Goal: Entertainment & Leisure: Browse casually

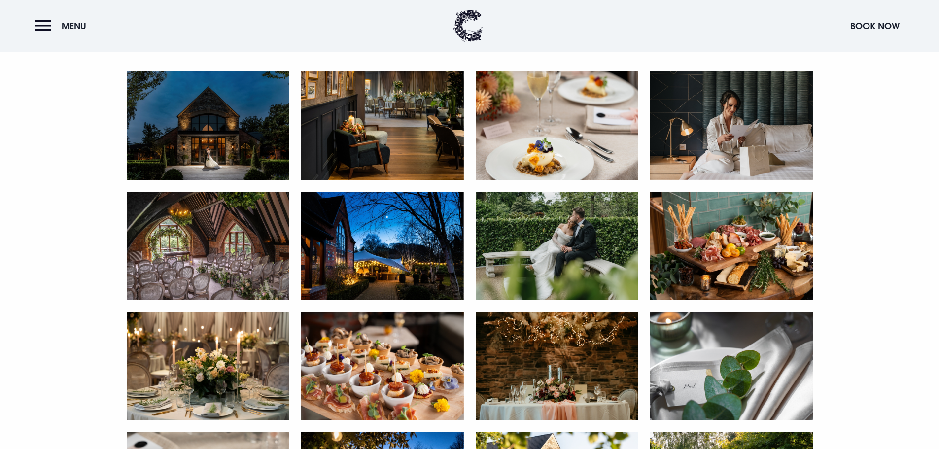
scroll to position [591, 0]
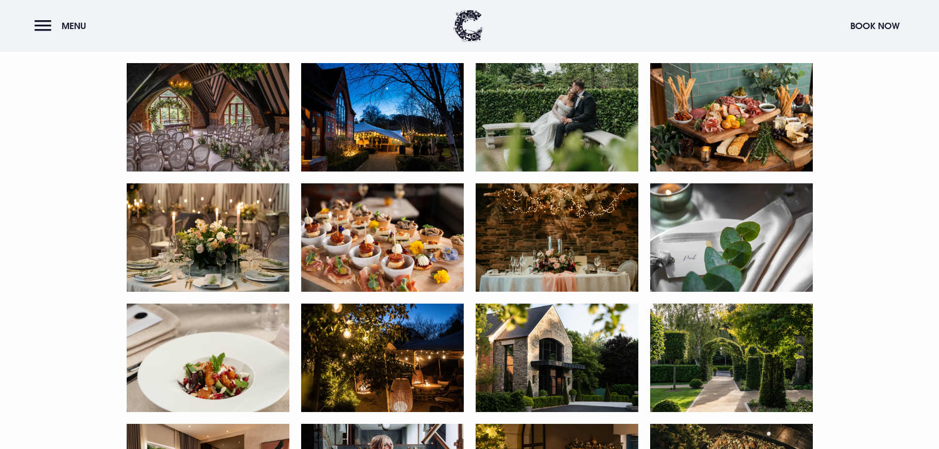
scroll to position [739, 0]
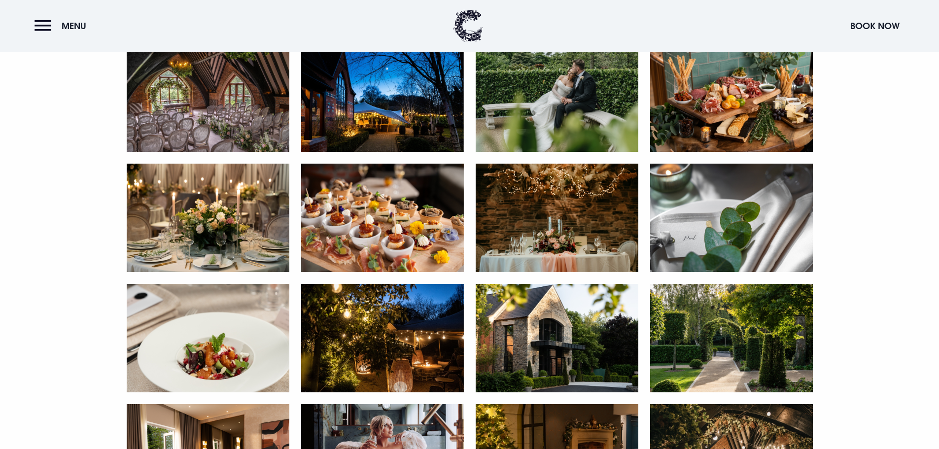
click at [218, 216] on img at bounding box center [208, 218] width 163 height 108
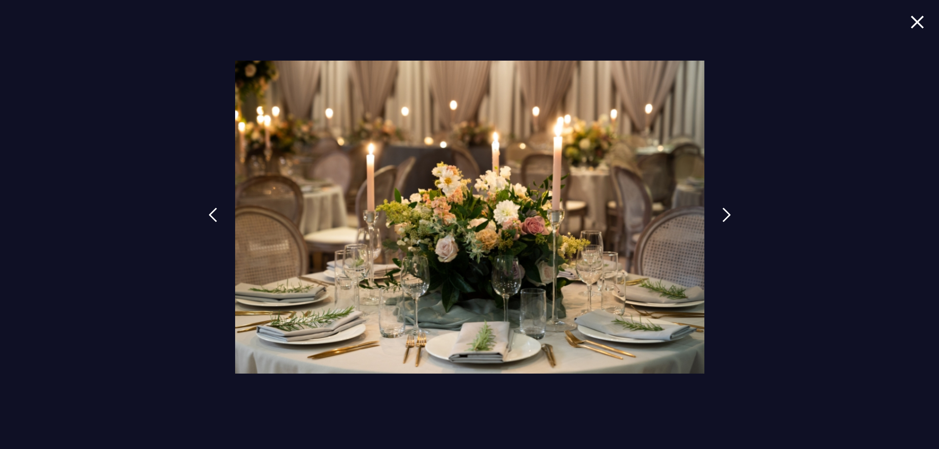
click at [917, 19] on img at bounding box center [917, 21] width 14 height 13
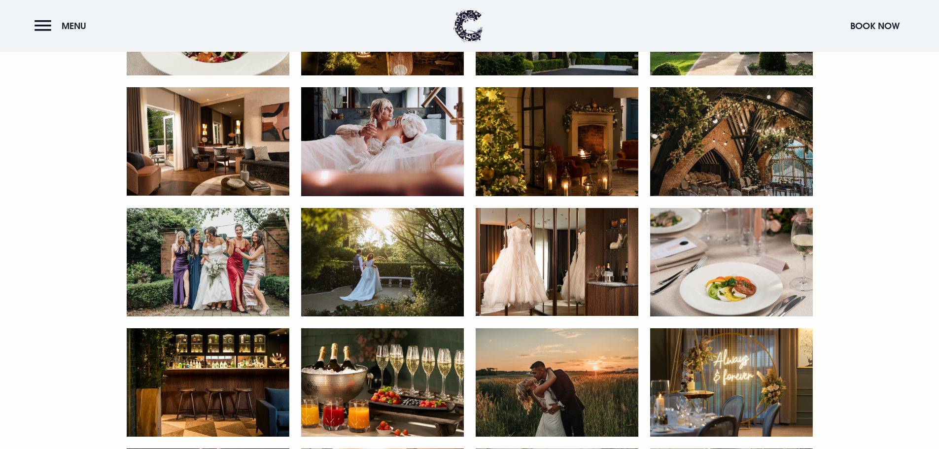
scroll to position [1084, 0]
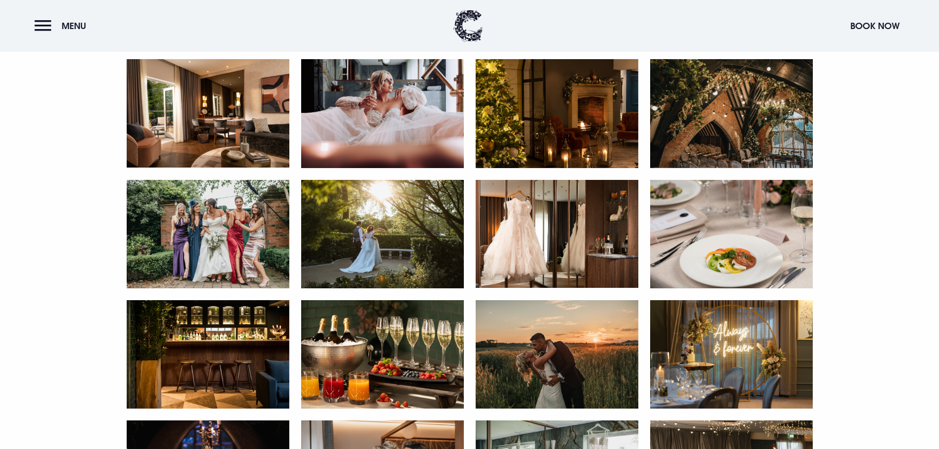
click at [745, 119] on img at bounding box center [731, 113] width 163 height 108
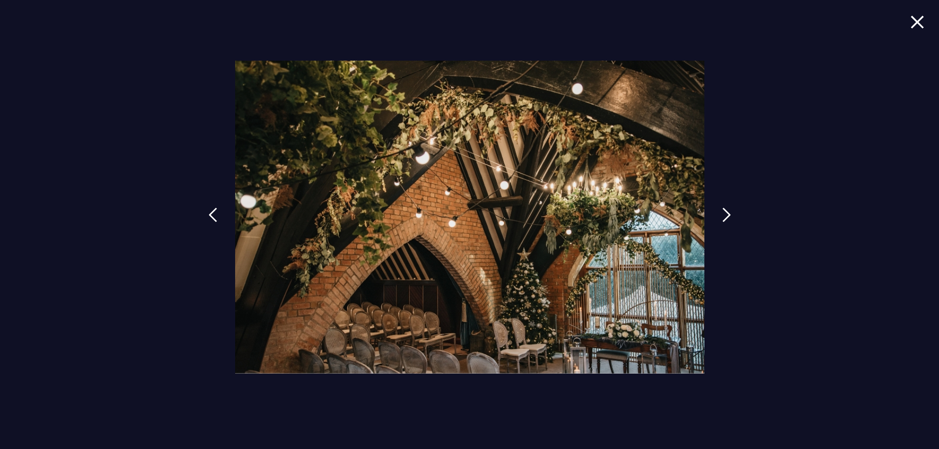
click at [916, 19] on img at bounding box center [917, 21] width 14 height 13
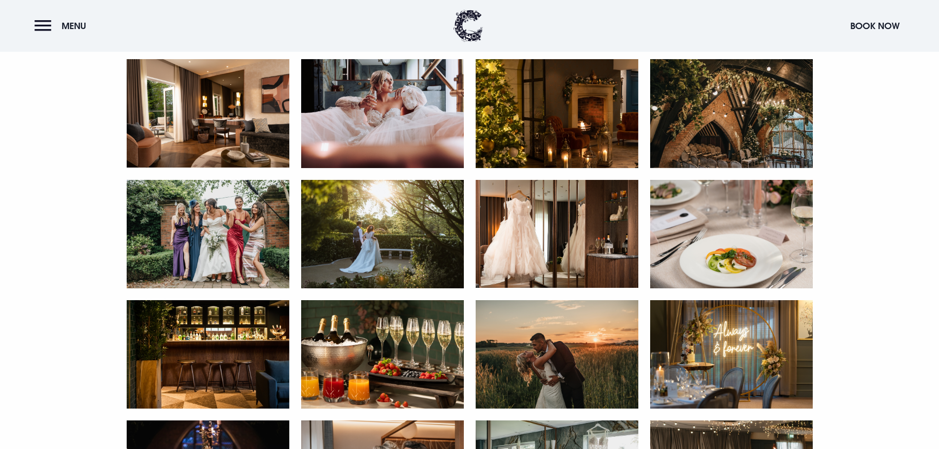
click at [559, 230] on img at bounding box center [556, 234] width 163 height 108
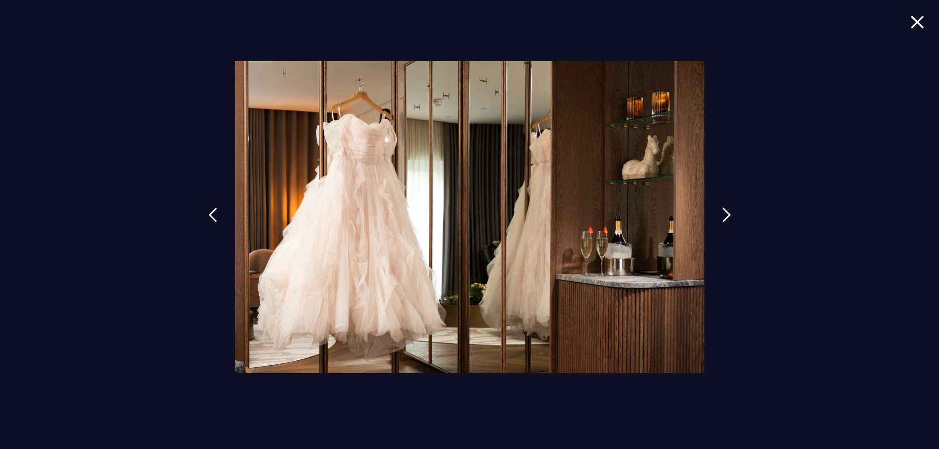
click at [920, 21] on img at bounding box center [917, 21] width 14 height 13
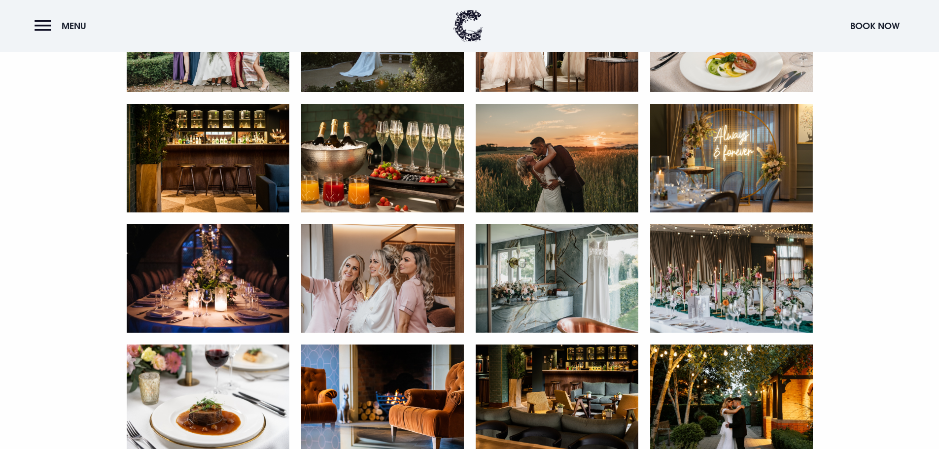
scroll to position [1281, 0]
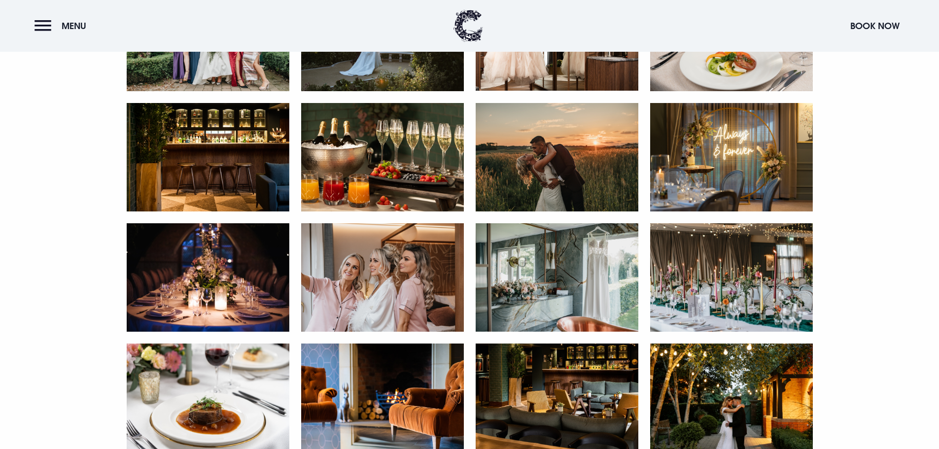
click at [236, 149] on img at bounding box center [208, 157] width 163 height 108
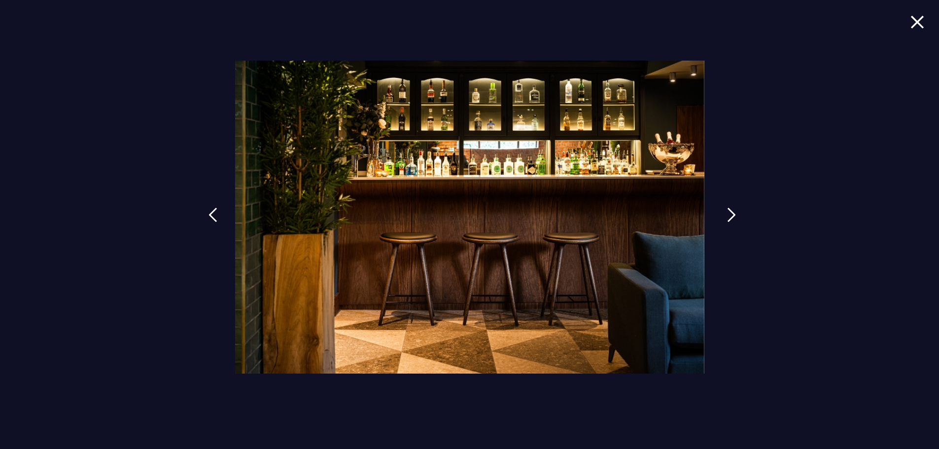
click at [723, 212] on link at bounding box center [731, 222] width 25 height 45
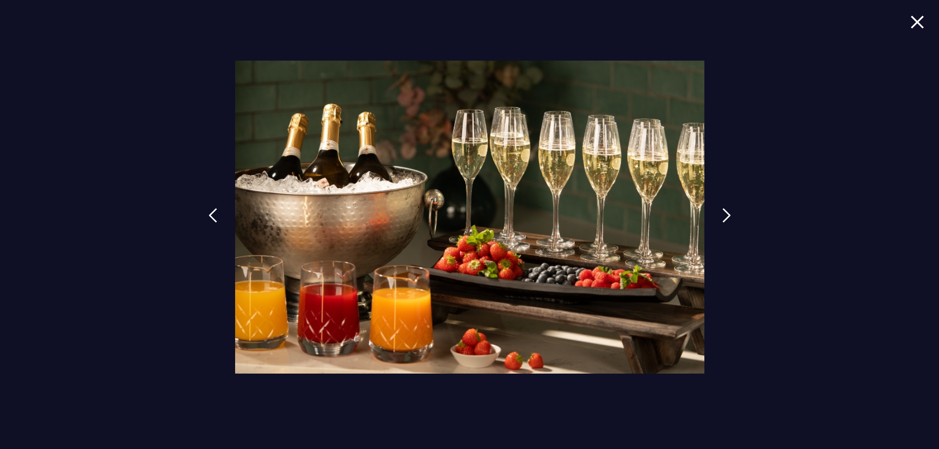
click at [918, 17] on img at bounding box center [917, 21] width 14 height 13
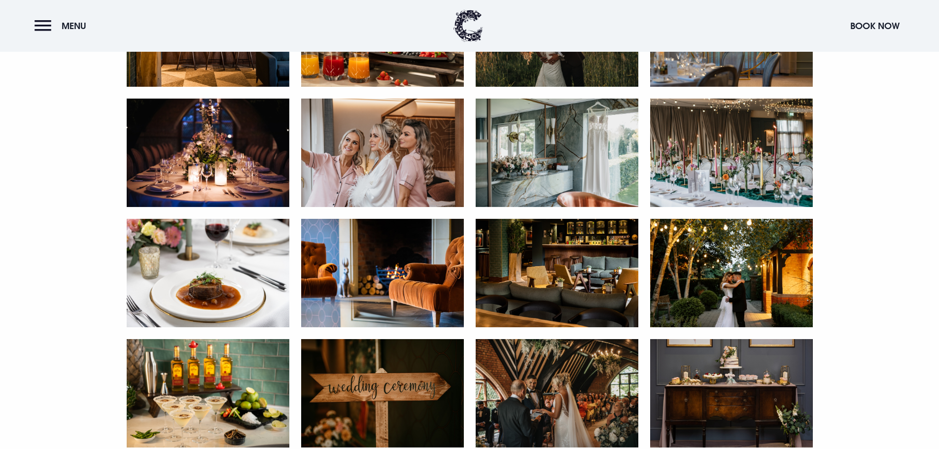
scroll to position [1429, 0]
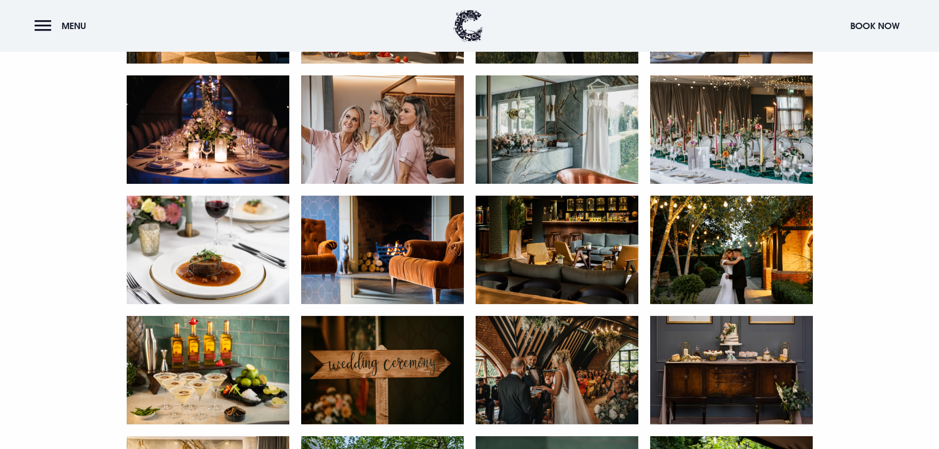
click at [753, 130] on img at bounding box center [731, 129] width 163 height 108
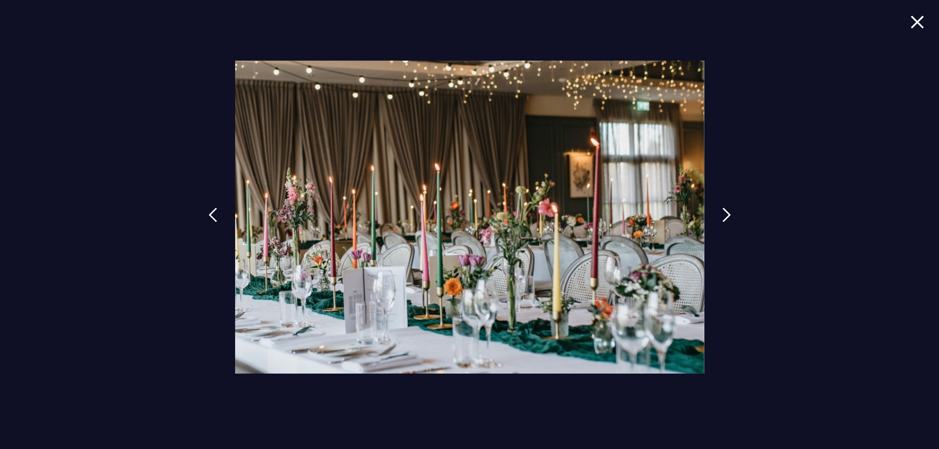
click at [915, 20] on img at bounding box center [917, 21] width 14 height 13
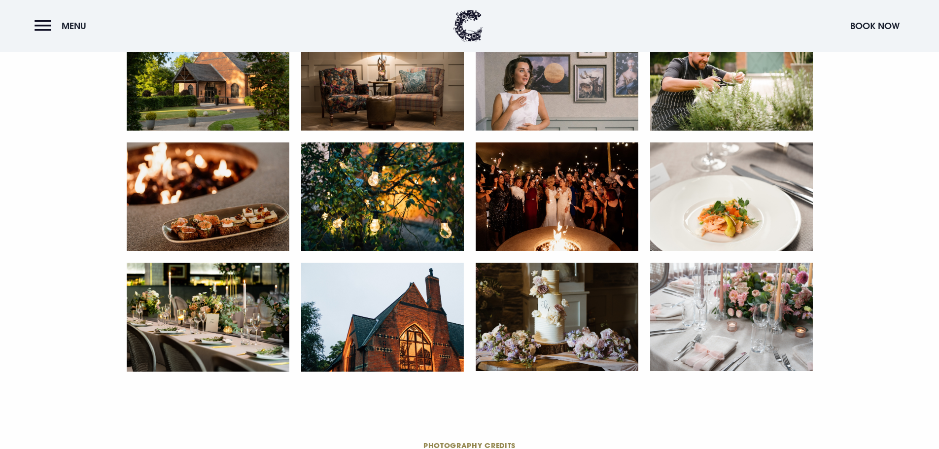
scroll to position [2020, 0]
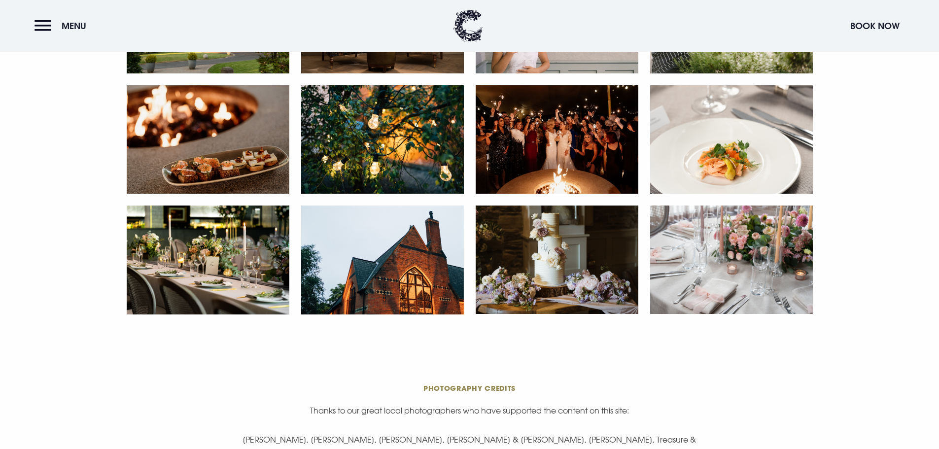
click at [754, 246] on img at bounding box center [731, 259] width 163 height 108
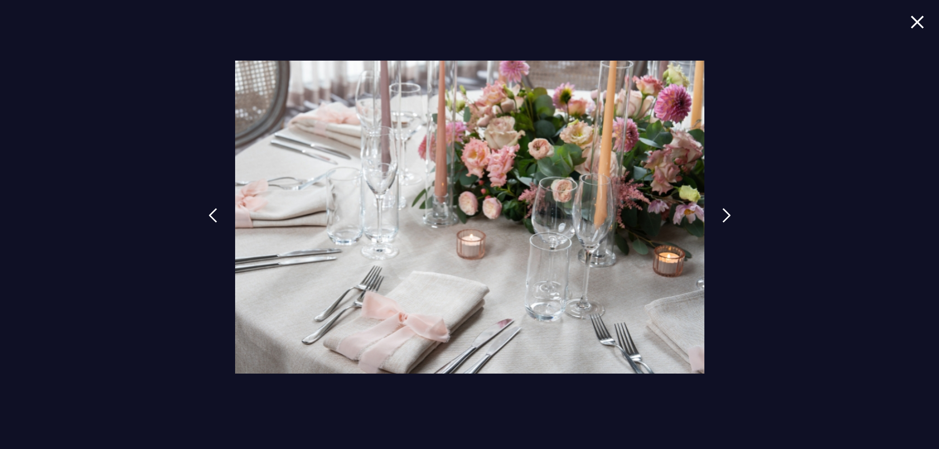
click at [914, 20] on img at bounding box center [917, 21] width 14 height 13
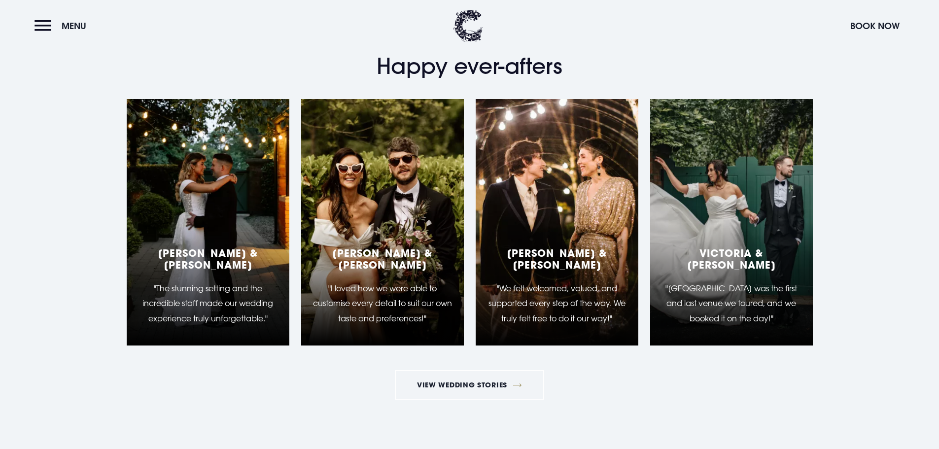
scroll to position [2266, 0]
